Goal: Information Seeking & Learning: Learn about a topic

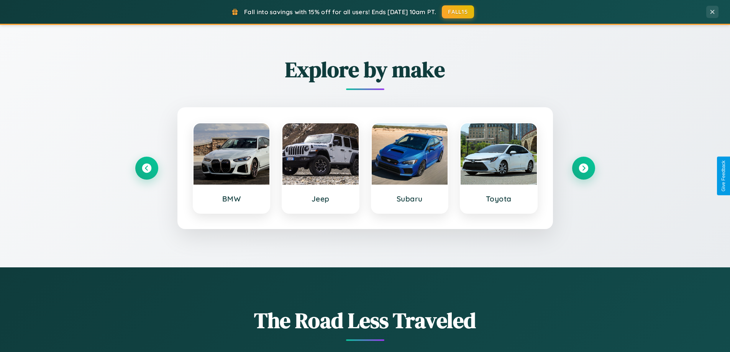
scroll to position [674, 0]
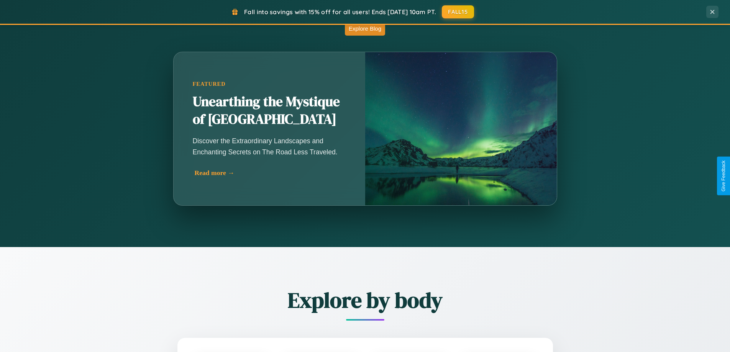
click at [270, 173] on div "Read more →" at bounding box center [271, 173] width 153 height 8
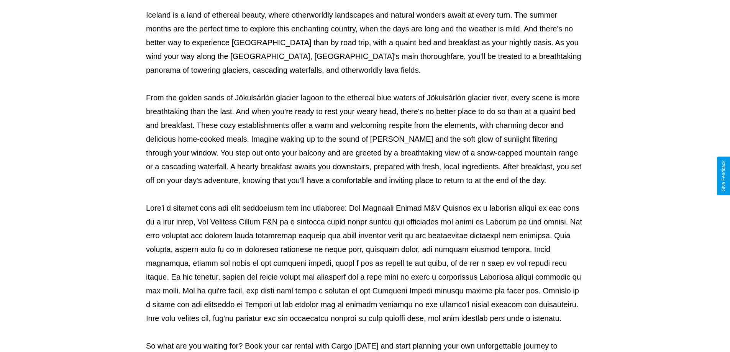
scroll to position [248, 0]
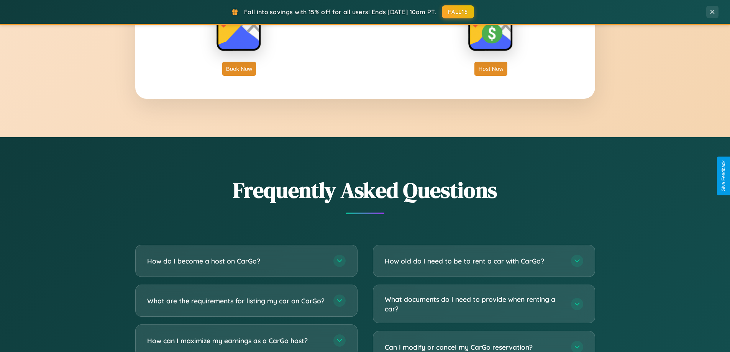
scroll to position [1474, 0]
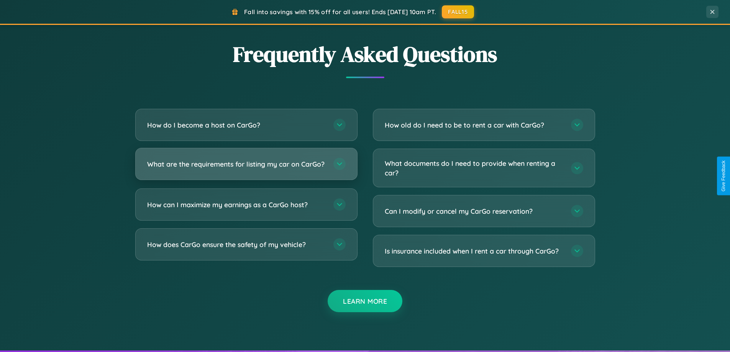
click at [246, 168] on h3 "What are the requirements for listing my car on CarGo?" at bounding box center [236, 164] width 178 height 10
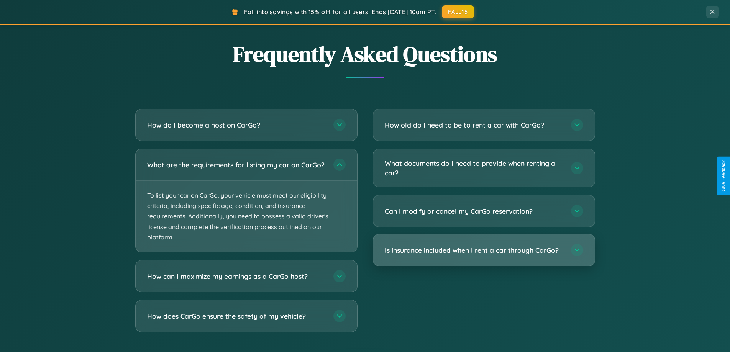
click at [483, 250] on h3 "Is insurance included when I rent a car through CarGo?" at bounding box center [474, 251] width 178 height 10
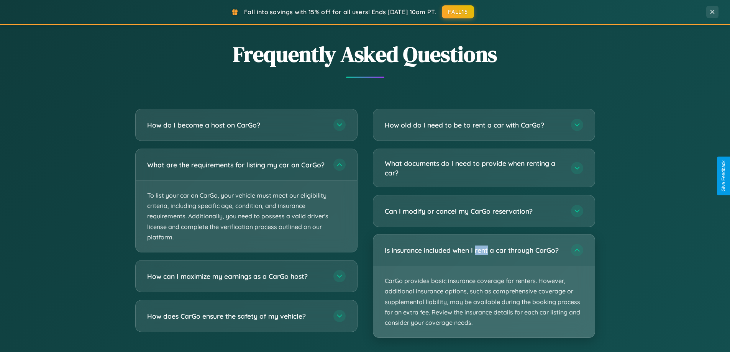
click at [483, 286] on p "CarGo provides basic insurance coverage for renters. However, additional insura…" at bounding box center [483, 301] width 221 height 71
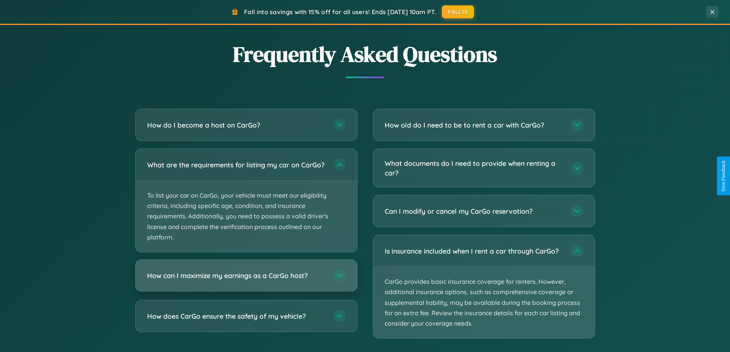
click at [246, 280] on h3 "How can I maximize my earnings as a CarGo host?" at bounding box center [236, 276] width 178 height 10
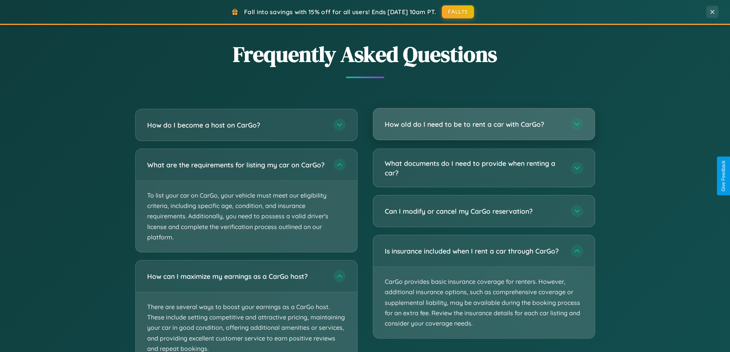
click at [483, 125] on h3 "How old do I need to be to rent a car with CarGo?" at bounding box center [474, 125] width 178 height 10
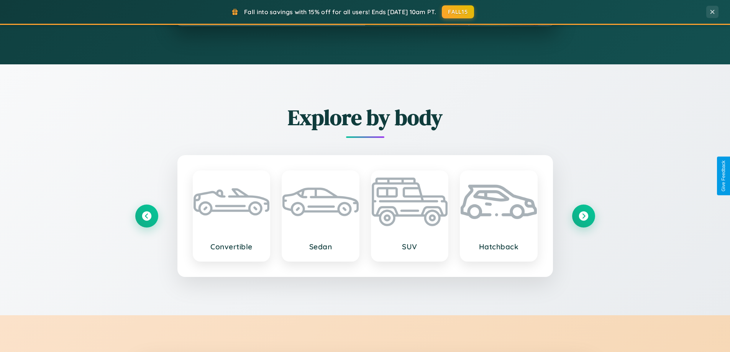
scroll to position [0, 0]
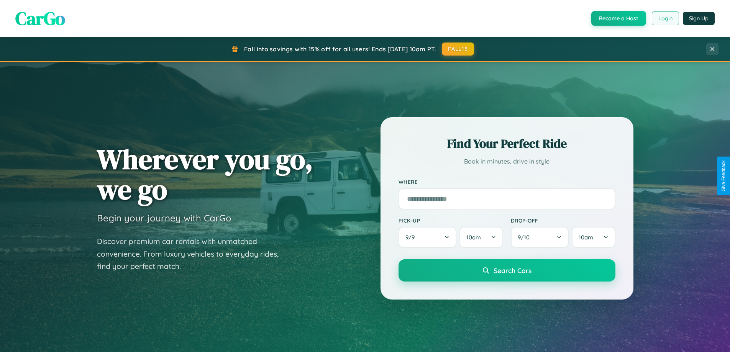
click at [665, 18] on button "Login" at bounding box center [665, 18] width 27 height 14
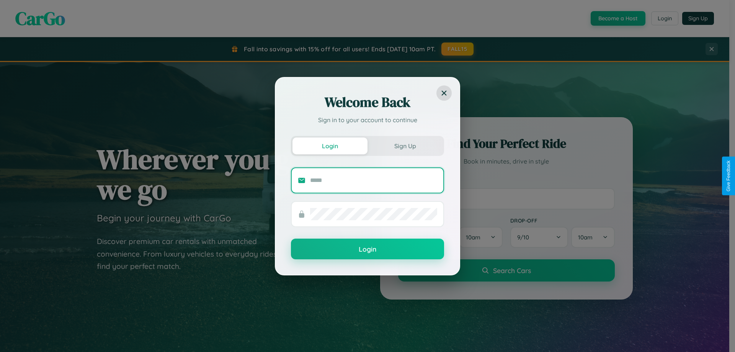
click at [374, 180] on input "text" at bounding box center [373, 180] width 127 height 12
type input "**********"
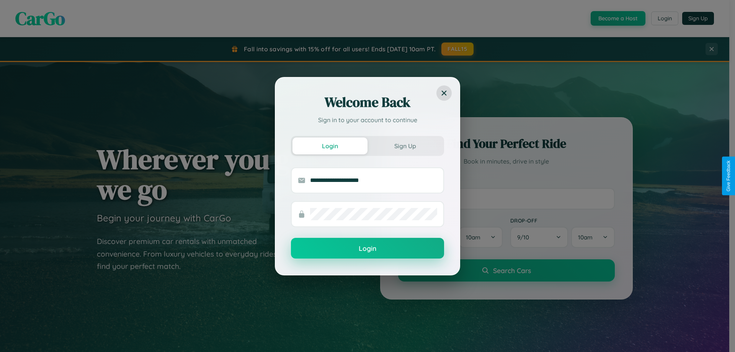
click at [368, 249] on button "Login" at bounding box center [367, 248] width 153 height 21
